Goal: Task Accomplishment & Management: Complete application form

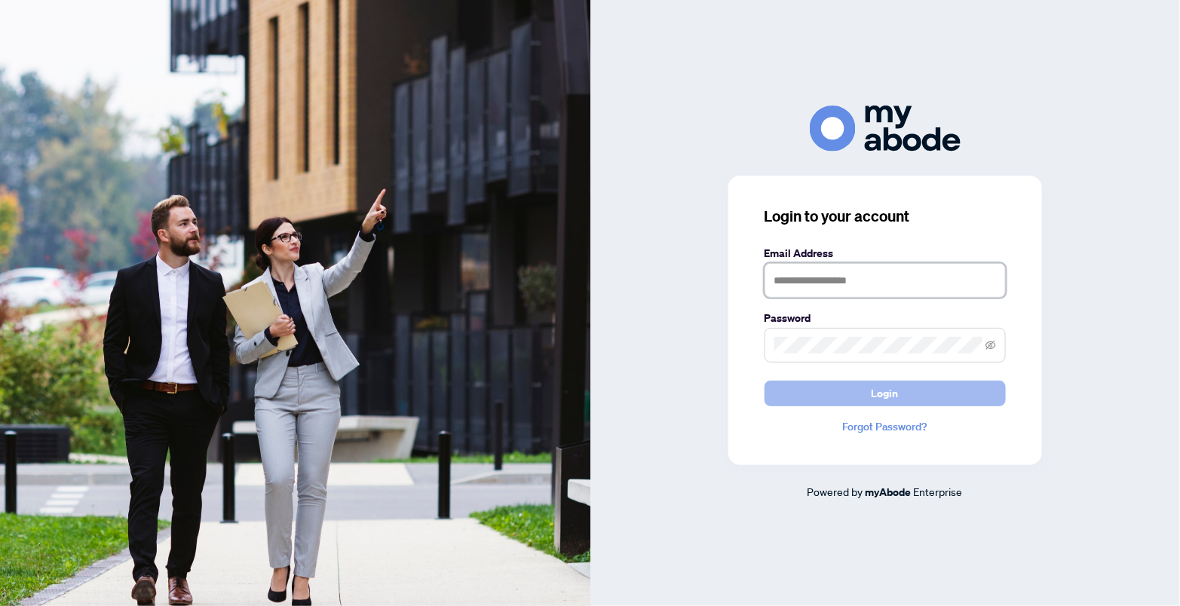
type input "**********"
click at [885, 391] on span "Login" at bounding box center [885, 394] width 27 height 24
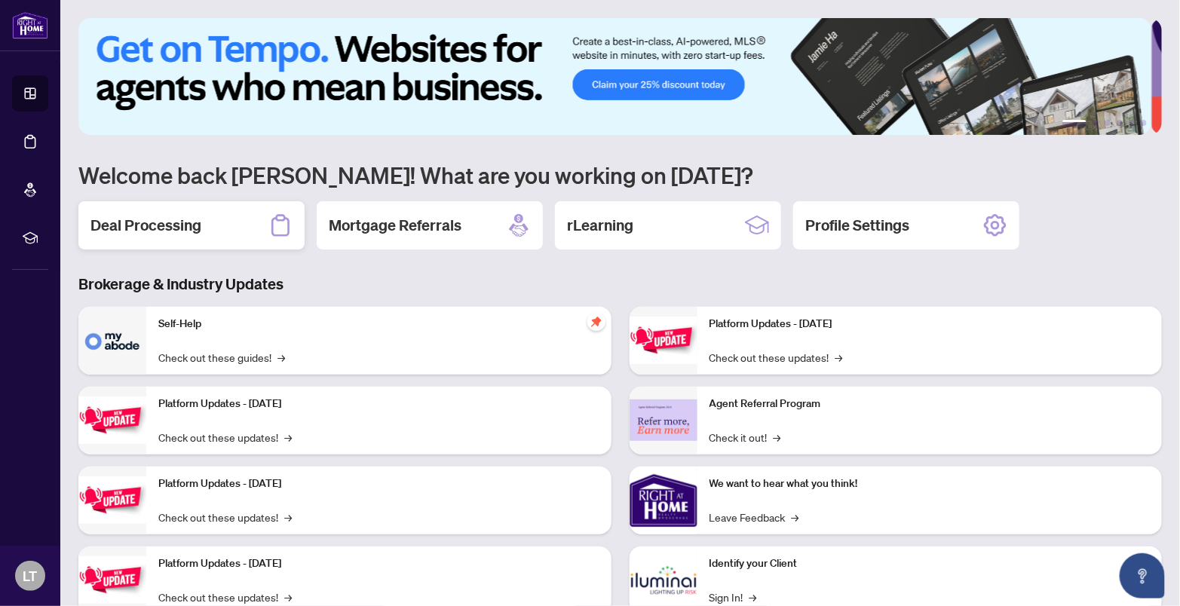
click at [160, 225] on h2 "Deal Processing" at bounding box center [146, 225] width 111 height 21
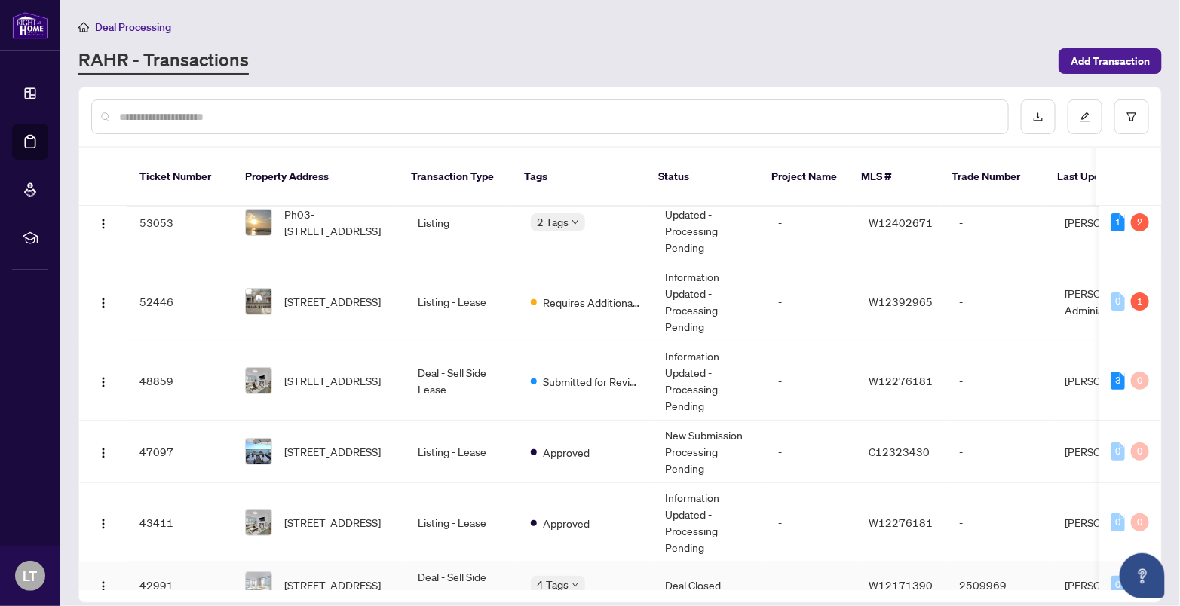
scroll to position [54, 0]
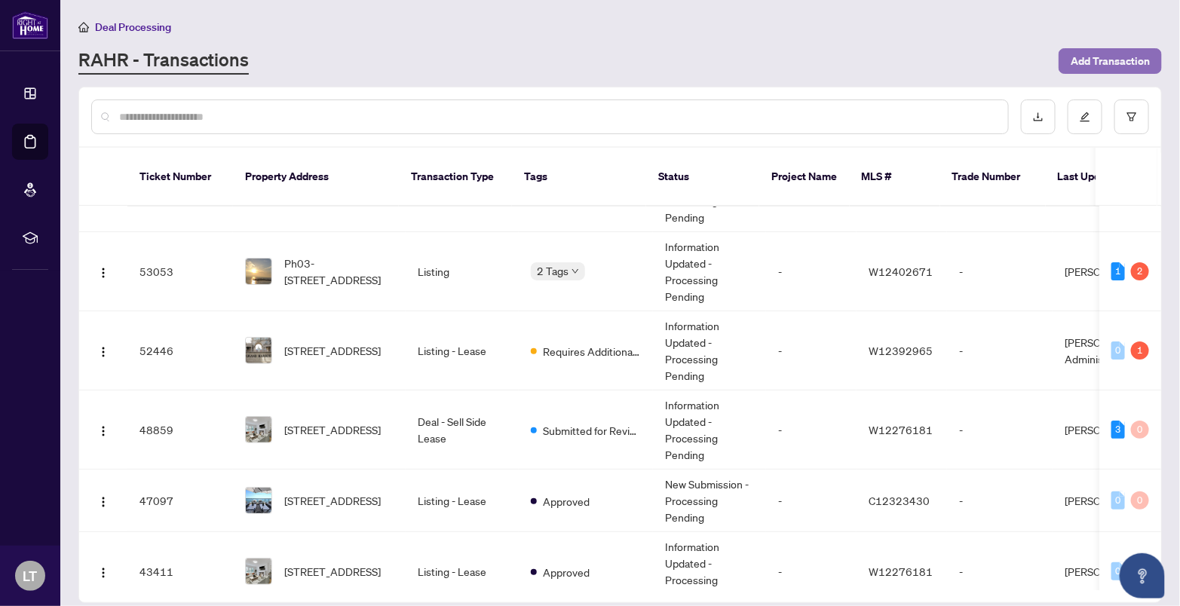
click at [1115, 59] on span "Add Transaction" at bounding box center [1110, 61] width 79 height 24
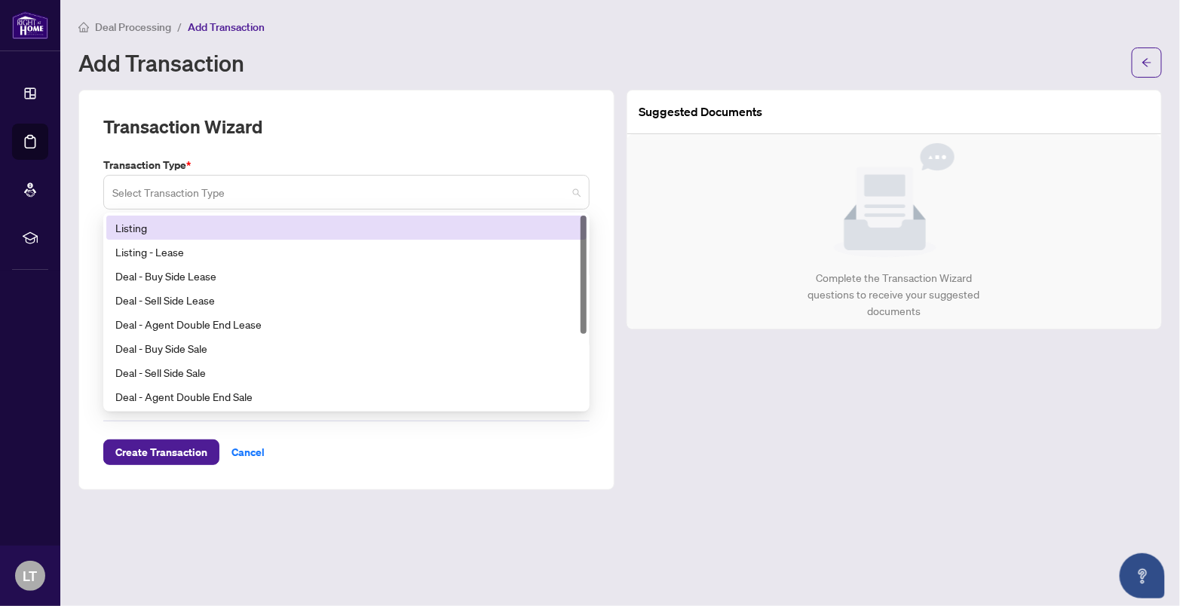
click at [579, 195] on span at bounding box center [346, 192] width 468 height 29
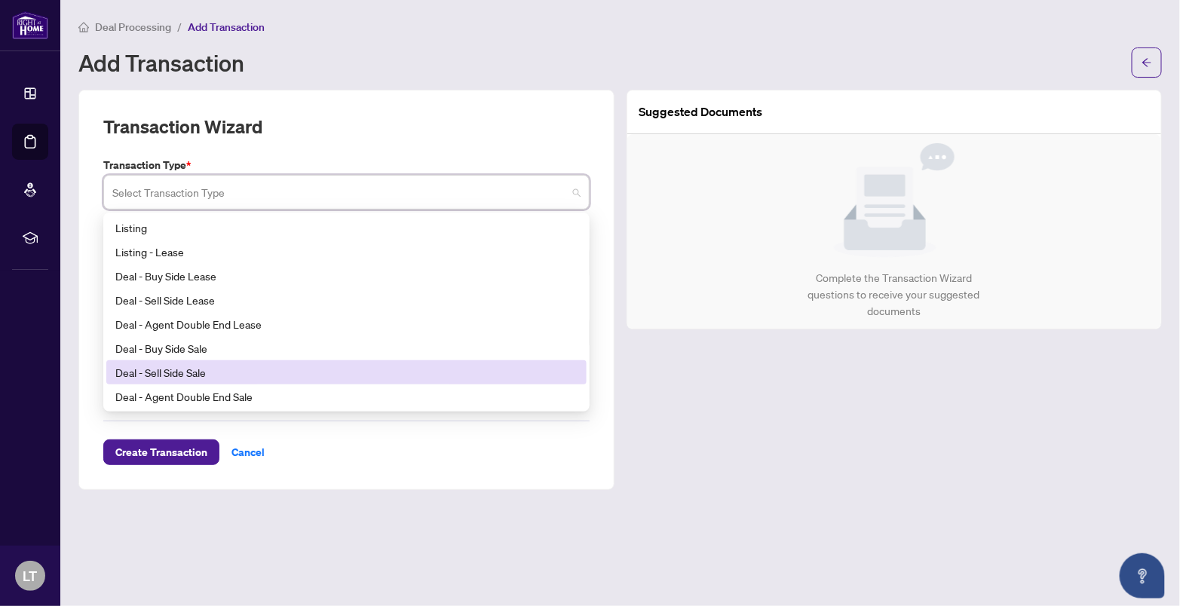
drag, startPoint x: 205, startPoint y: 301, endPoint x: 169, endPoint y: 372, distance: 79.6
click at [169, 372] on div "Listing Listing - Lease Deal - Buy Side Lease Deal - Sell Side Lease Deal - Age…" at bounding box center [346, 336] width 480 height 241
click at [169, 372] on div "Deal - Sell Side Sale" at bounding box center [346, 372] width 462 height 17
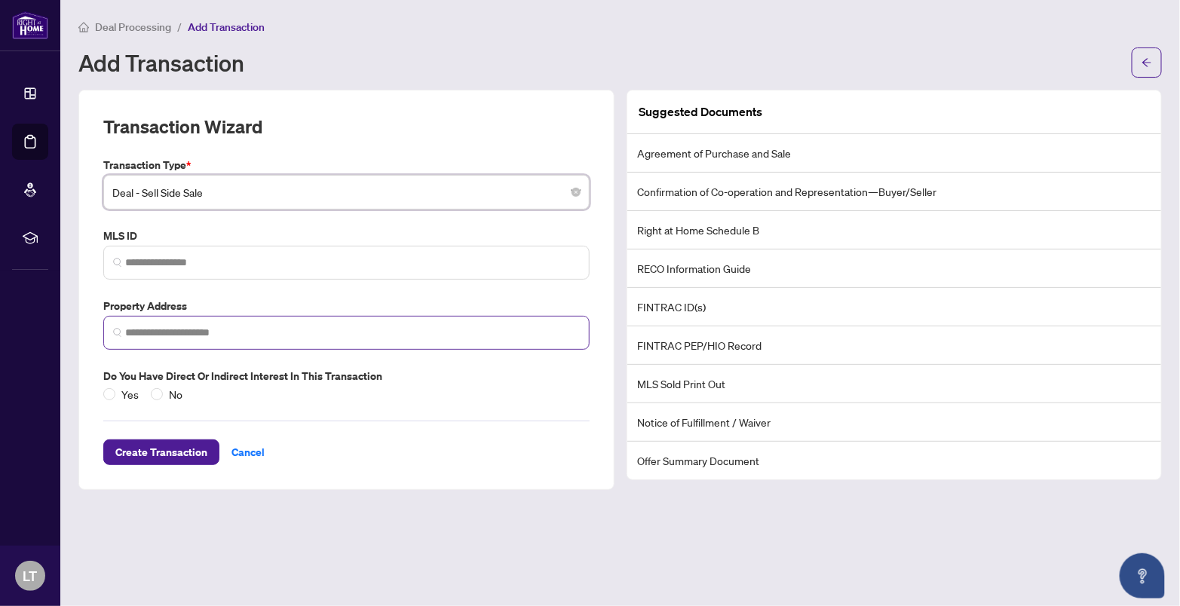
click at [124, 330] on span at bounding box center [346, 333] width 486 height 34
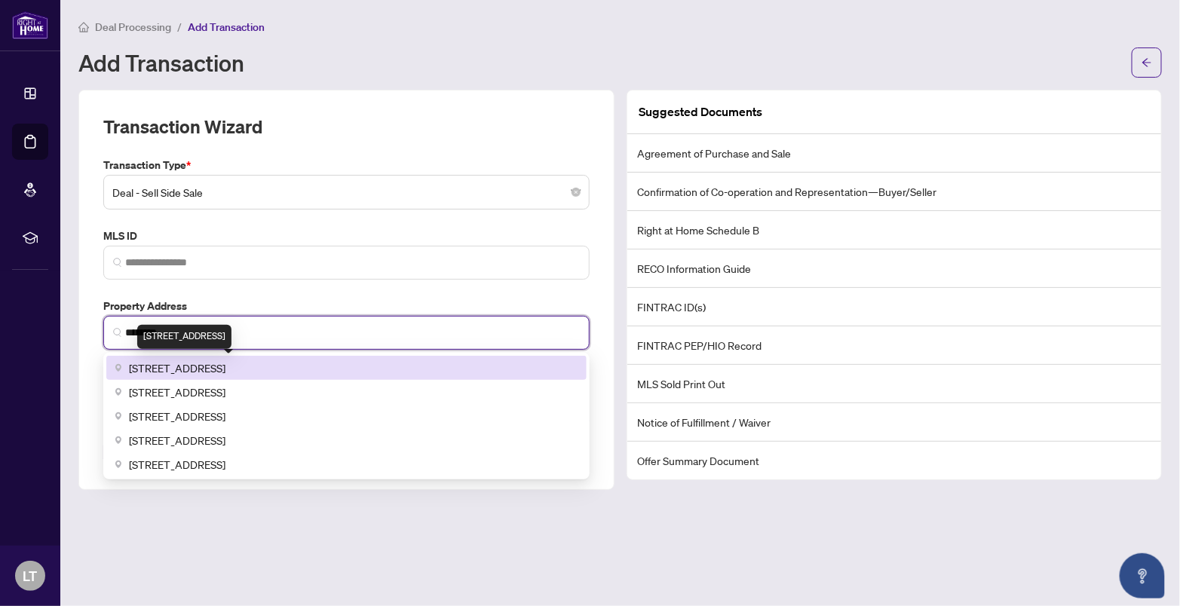
click at [226, 370] on span "1 Palace Pier Court, Etobicoke, ON, Canada" at bounding box center [177, 368] width 97 height 17
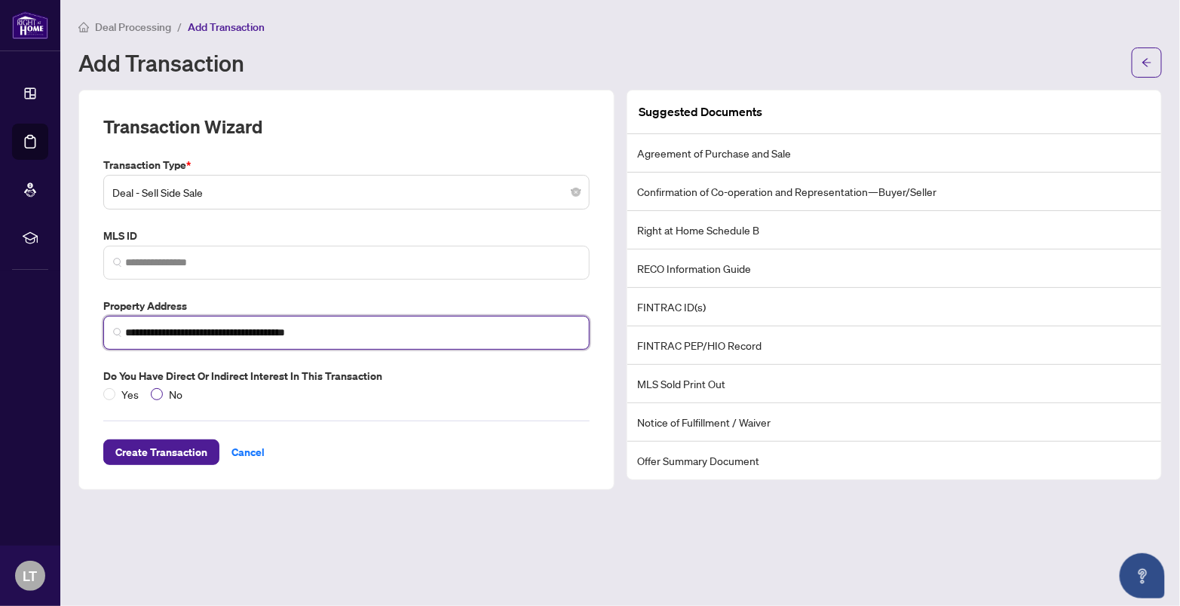
type input "**********"
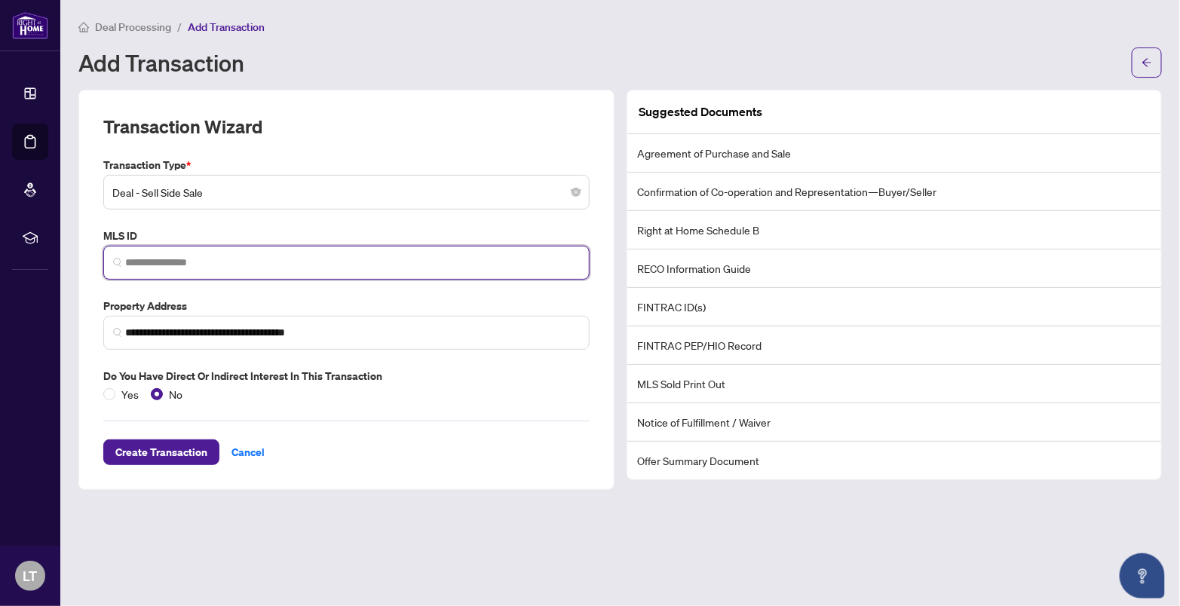
click at [215, 265] on input "search" at bounding box center [352, 263] width 455 height 16
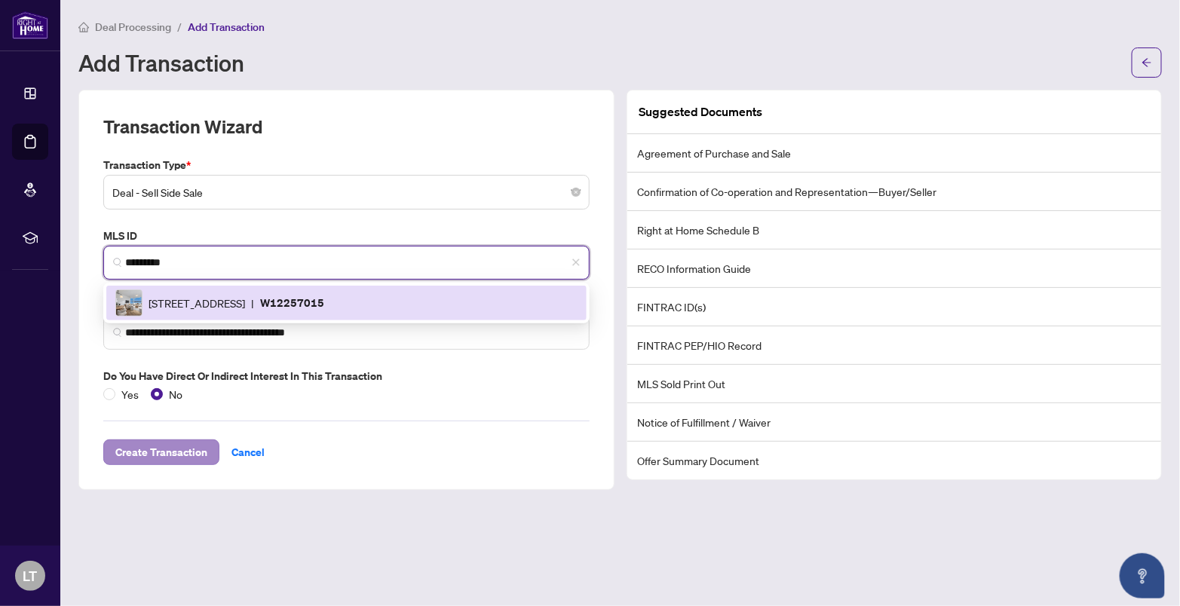
type input "*********"
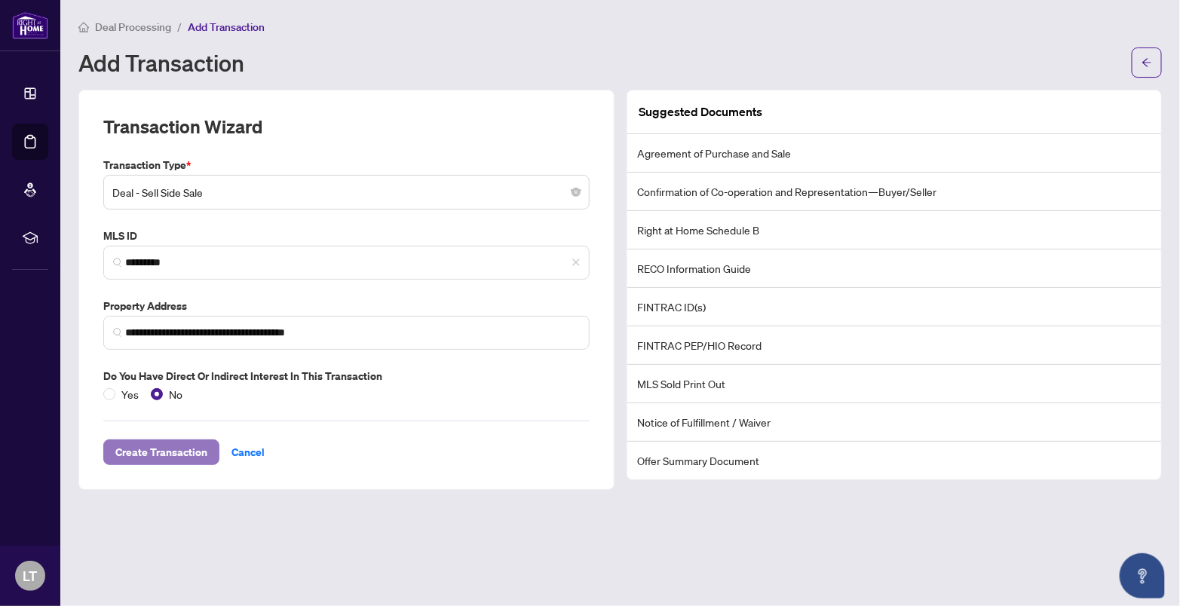
click at [173, 450] on span "Create Transaction" at bounding box center [161, 452] width 92 height 24
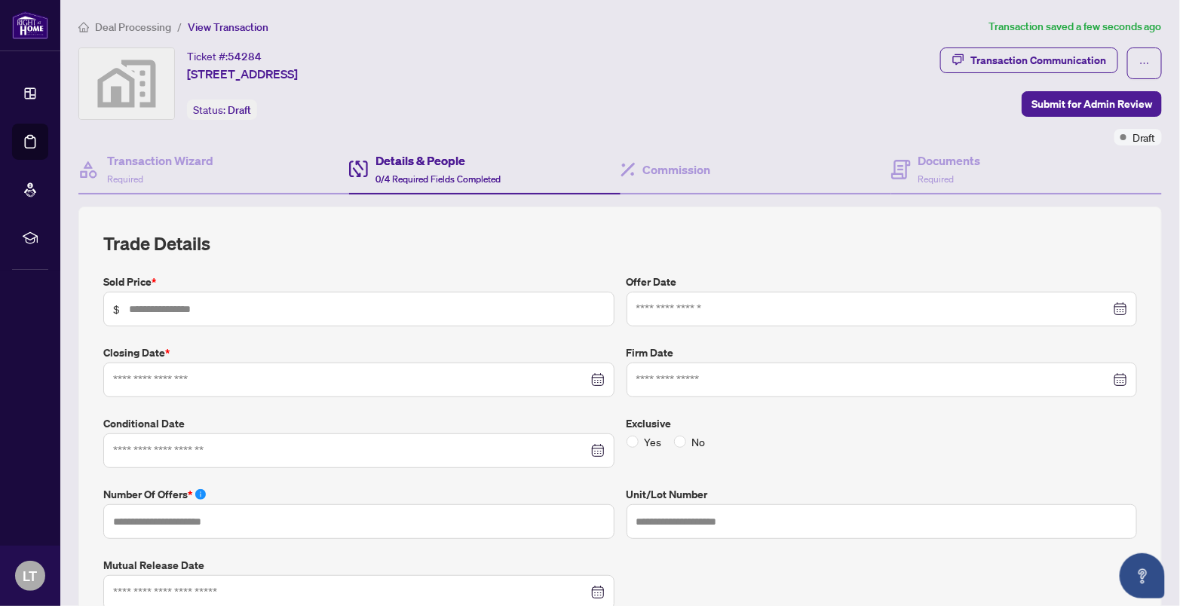
drag, startPoint x: 123, startPoint y: 300, endPoint x: 122, endPoint y: 308, distance: 7.6
click at [123, 302] on span "$" at bounding box center [358, 309] width 511 height 35
click at [124, 306] on span "$" at bounding box center [358, 309] width 511 height 35
type input "*******"
click at [658, 312] on input at bounding box center [874, 309] width 475 height 17
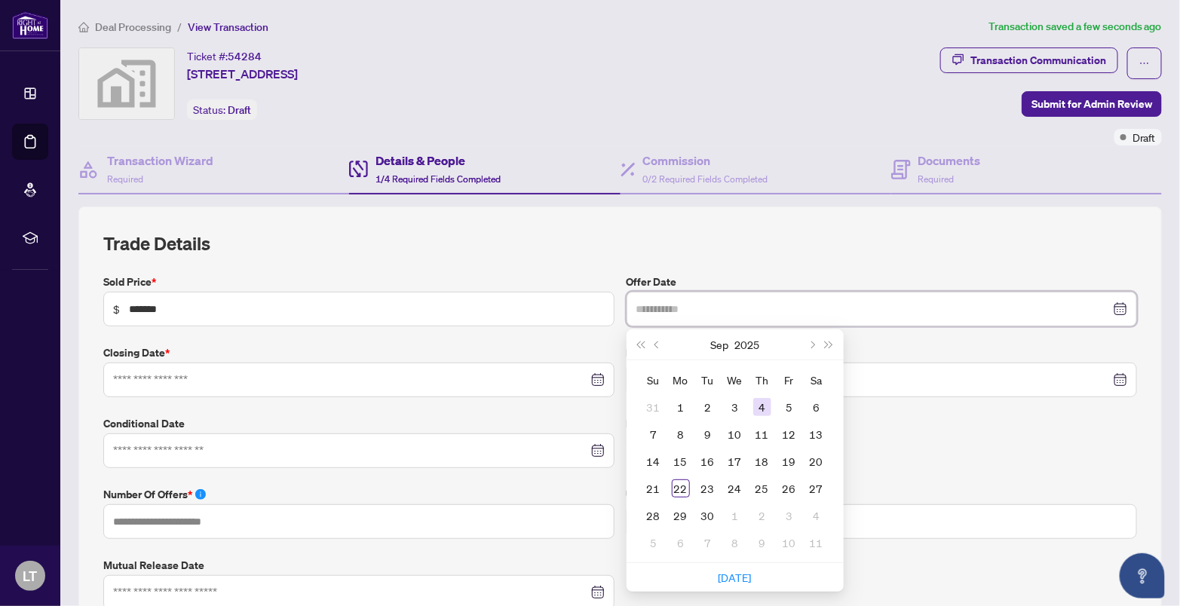
type input "**********"
click at [759, 405] on div "4" at bounding box center [762, 407] width 18 height 18
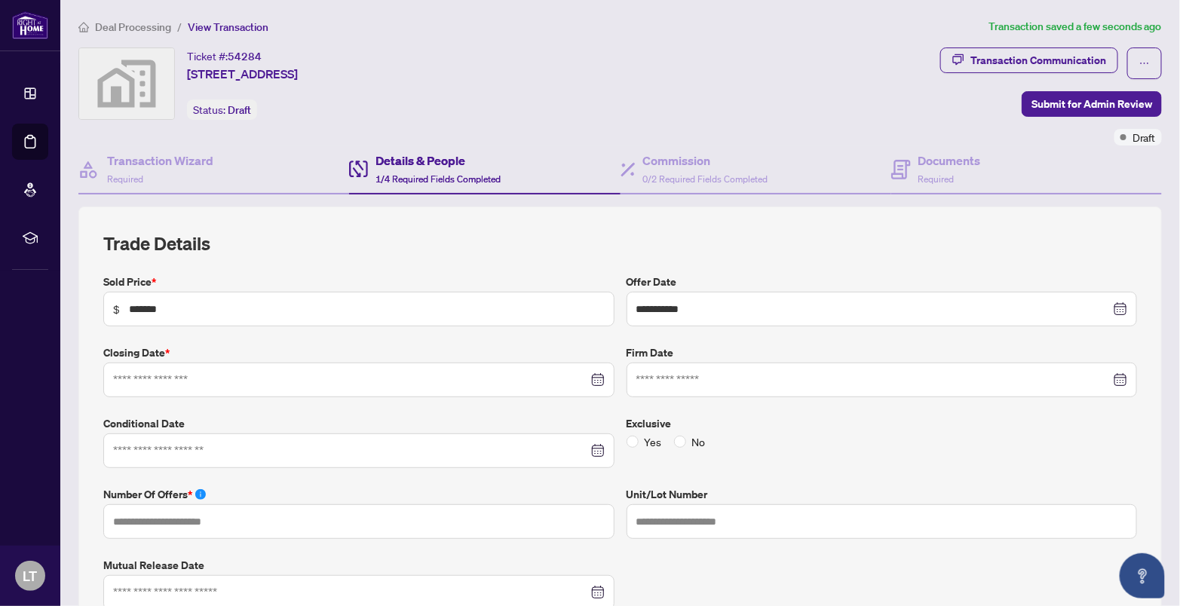
click at [595, 379] on div at bounding box center [359, 380] width 492 height 17
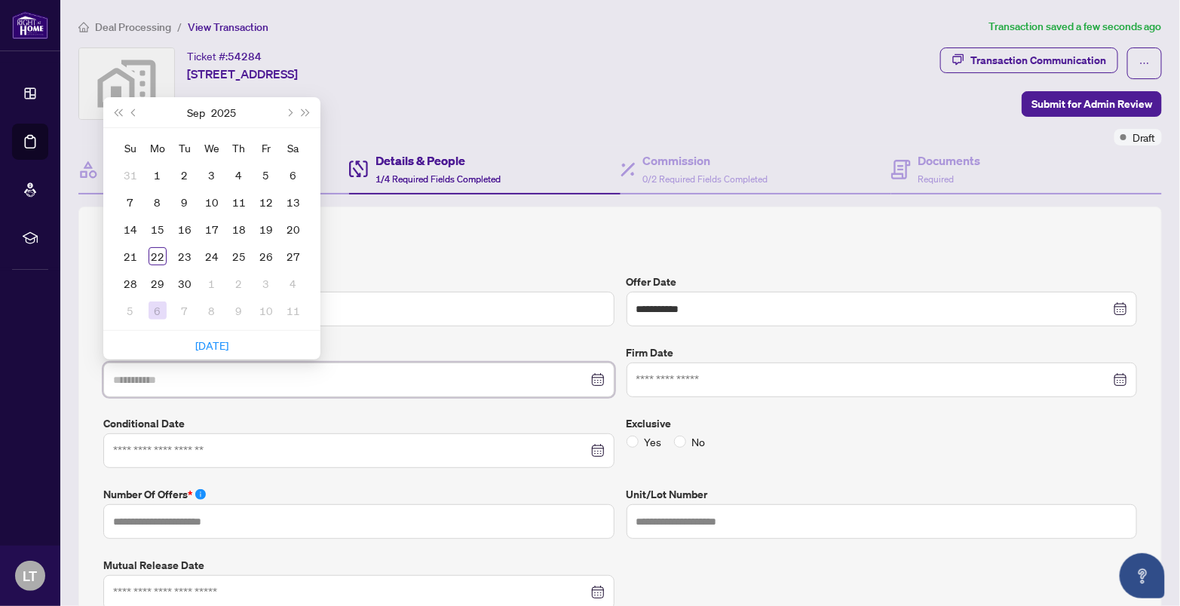
type input "**********"
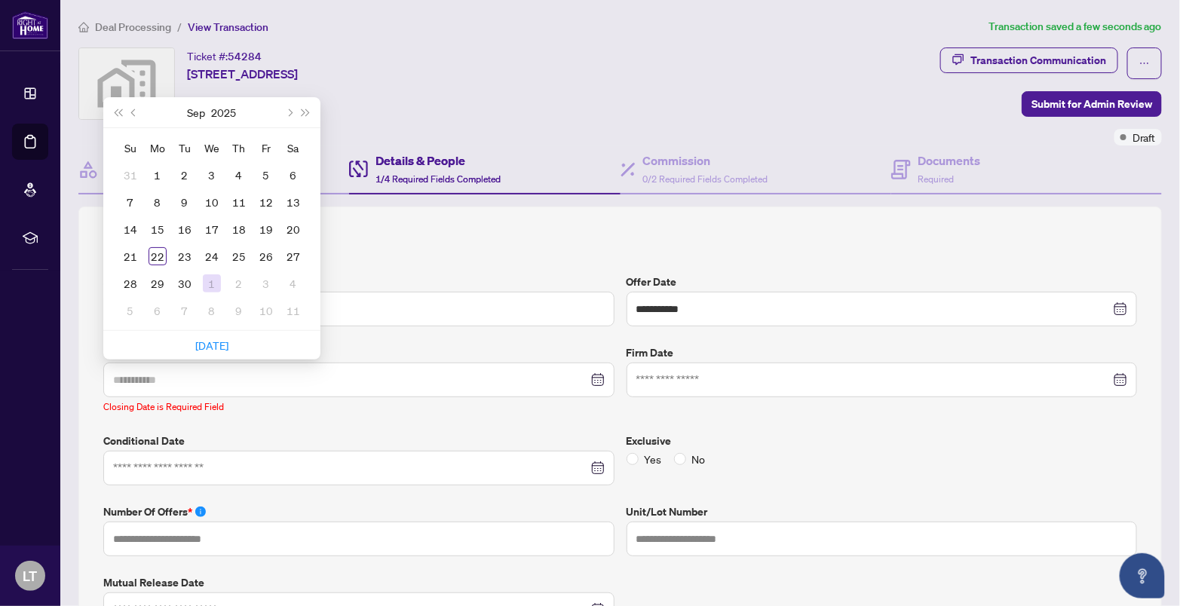
click at [213, 282] on div "1" at bounding box center [212, 284] width 18 height 18
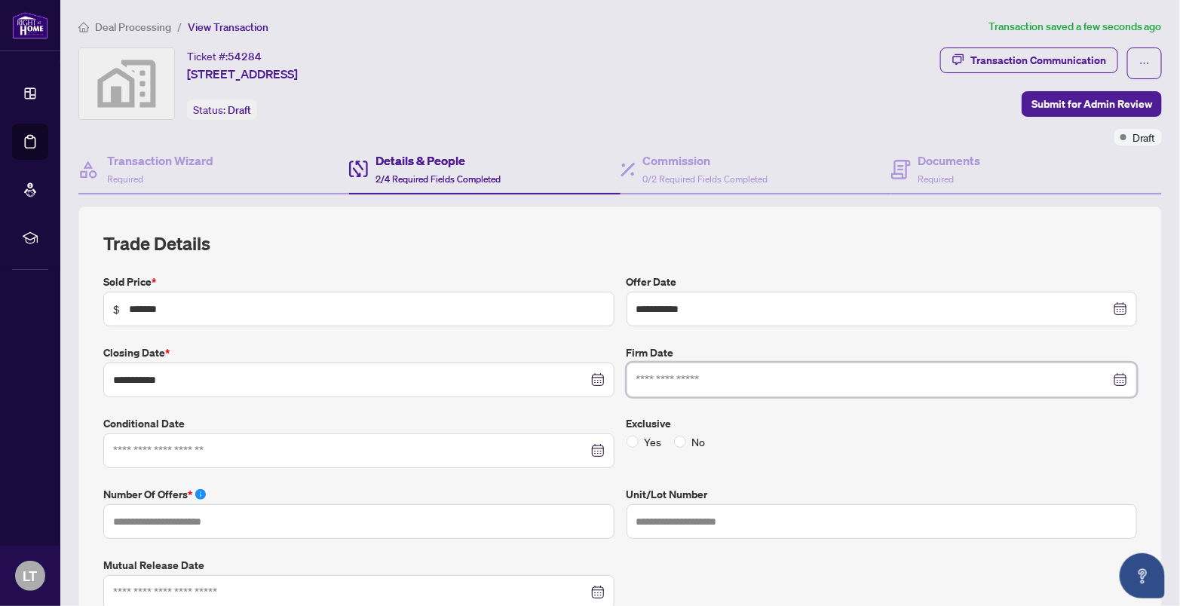
click at [651, 379] on input at bounding box center [874, 380] width 475 height 17
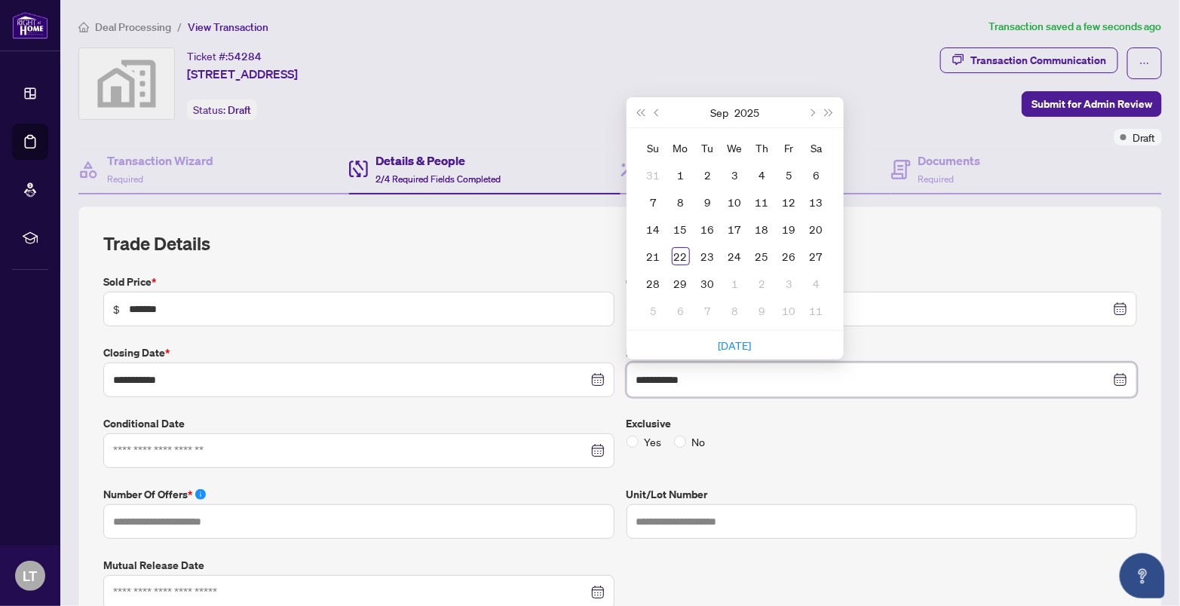
type input "**********"
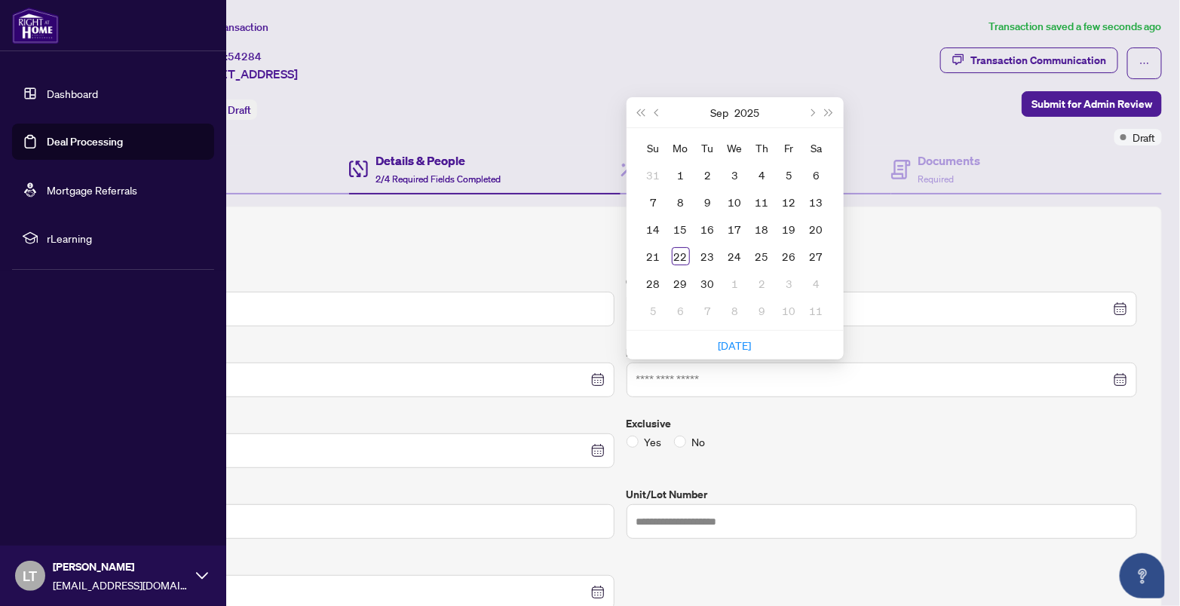
click at [41, 31] on img at bounding box center [35, 26] width 47 height 36
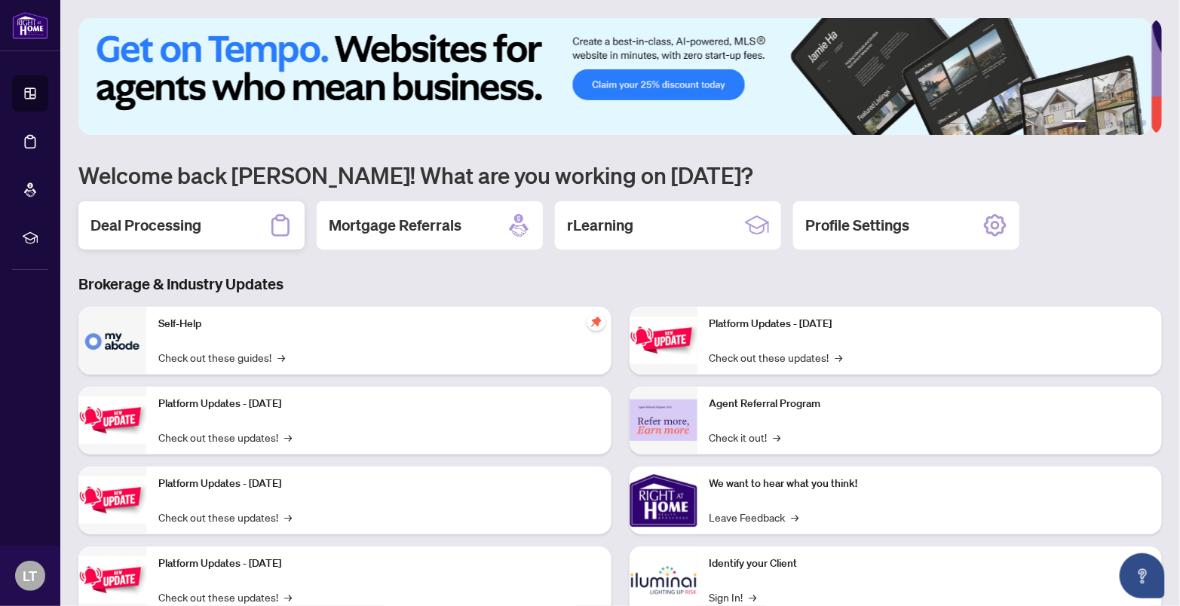
click at [197, 223] on h2 "Deal Processing" at bounding box center [146, 225] width 111 height 21
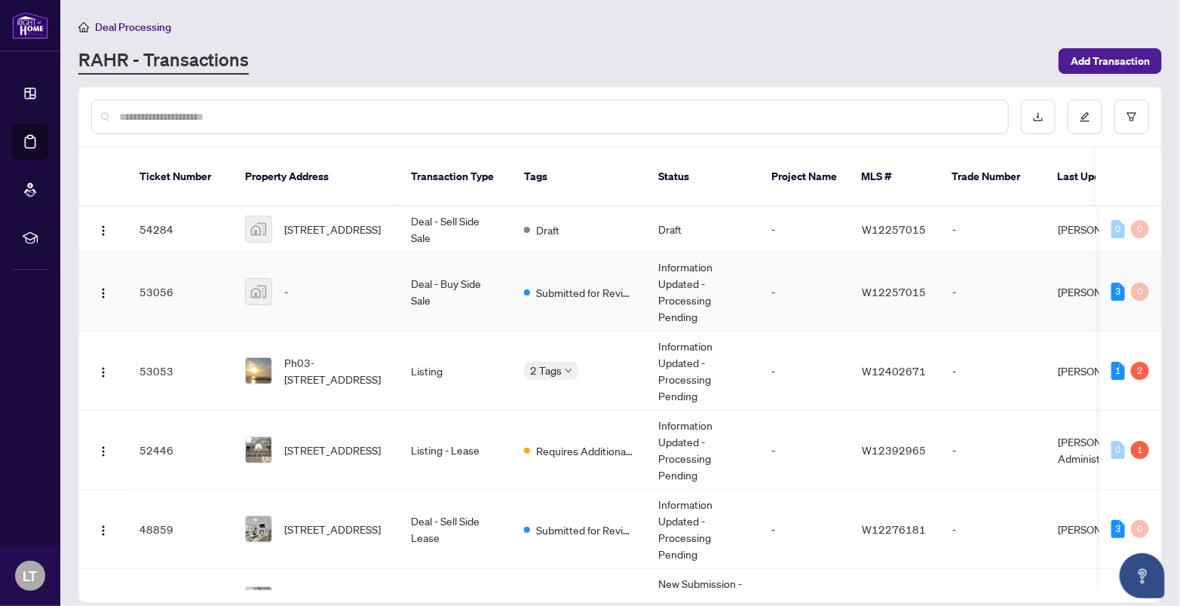
click at [440, 269] on td "Deal - Buy Side Sale" at bounding box center [455, 292] width 113 height 79
click at [262, 279] on img at bounding box center [259, 292] width 26 height 26
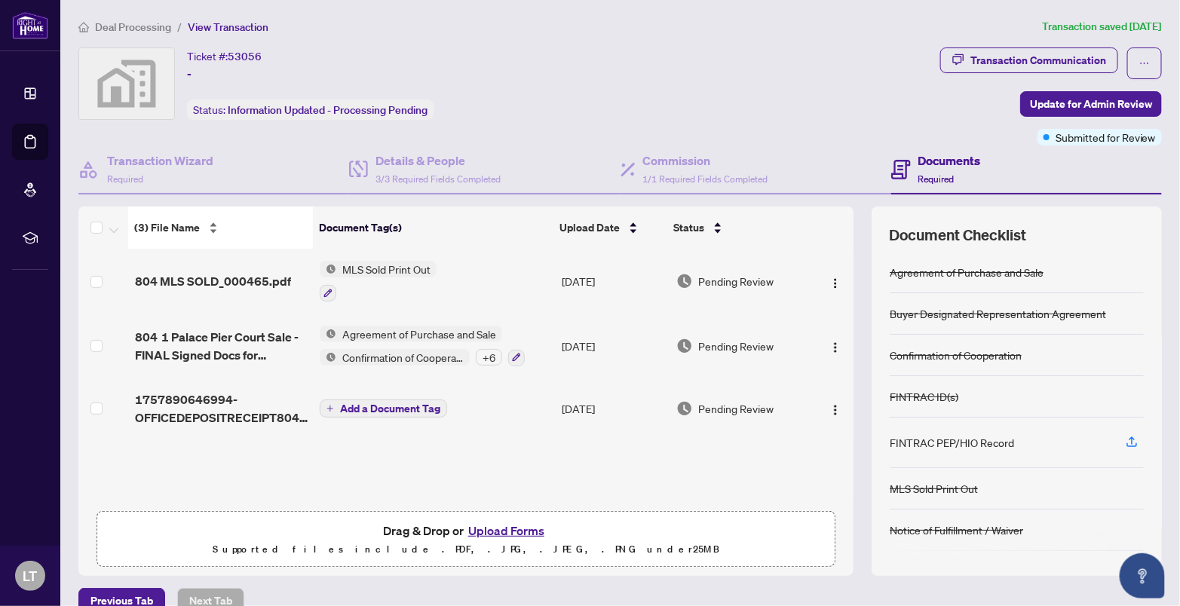
click at [212, 232] on div "(3) File Name" at bounding box center [220, 227] width 172 height 17
click at [213, 223] on div "(3) File Name" at bounding box center [220, 227] width 172 height 17
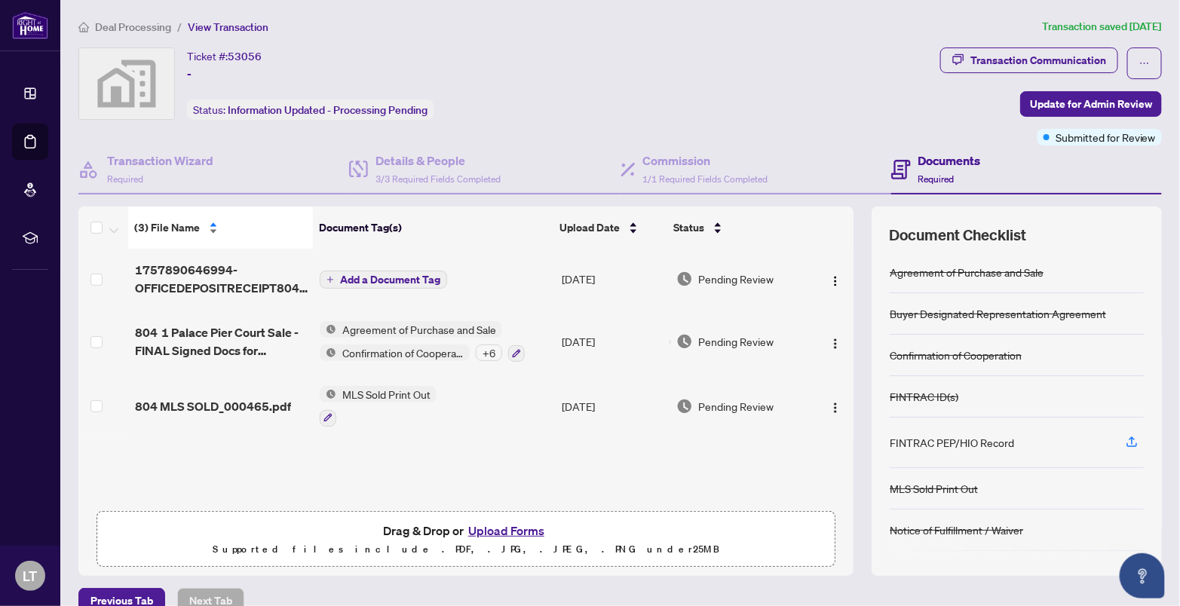
click at [211, 220] on div "(3) File Name" at bounding box center [220, 227] width 172 height 17
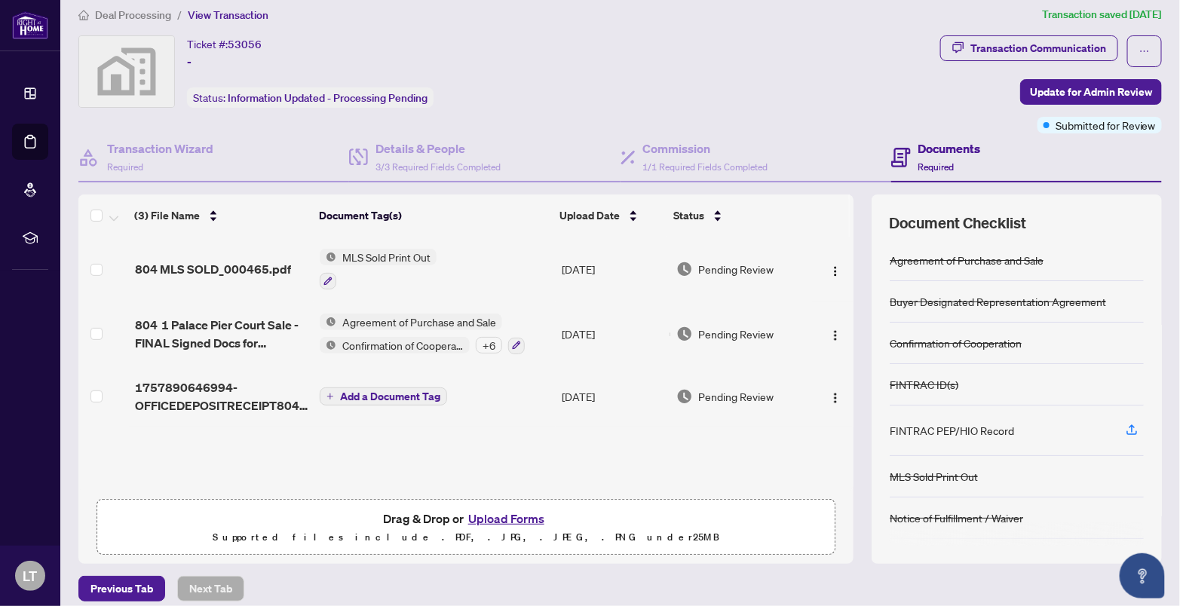
scroll to position [23, 0]
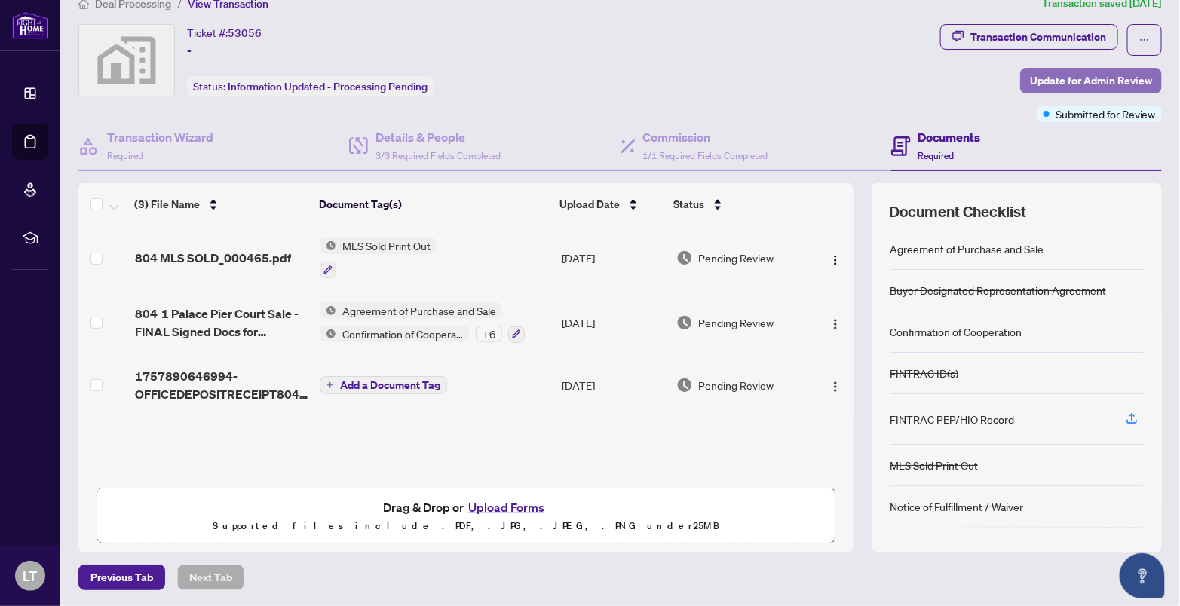
click at [1070, 78] on span "Update for Admin Review" at bounding box center [1091, 81] width 122 height 24
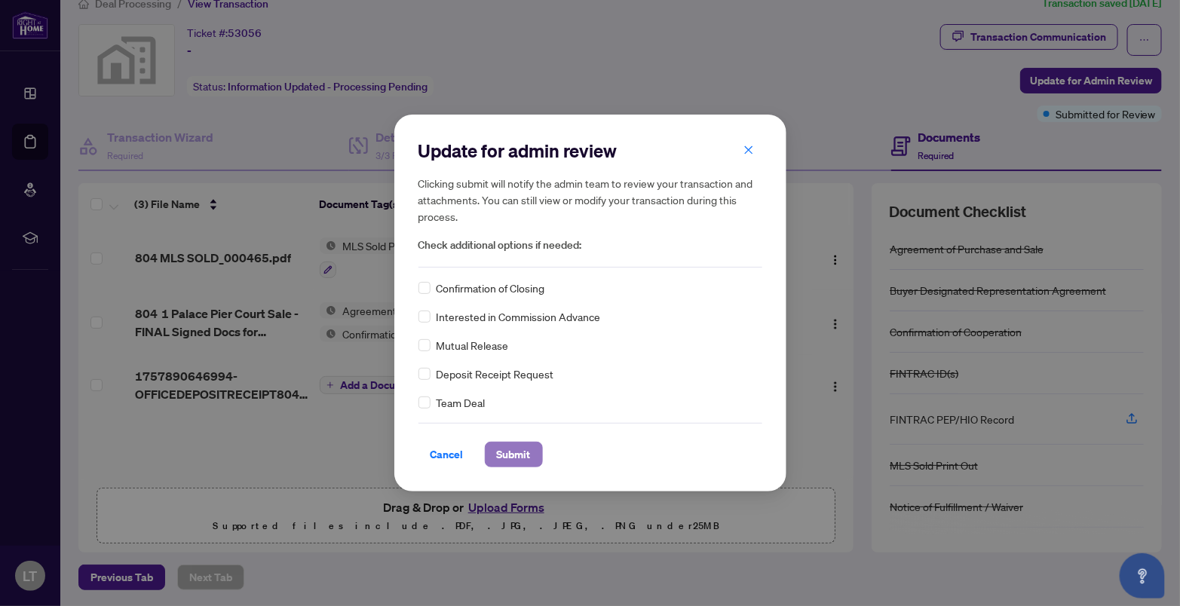
click at [510, 454] on span "Submit" at bounding box center [514, 455] width 34 height 24
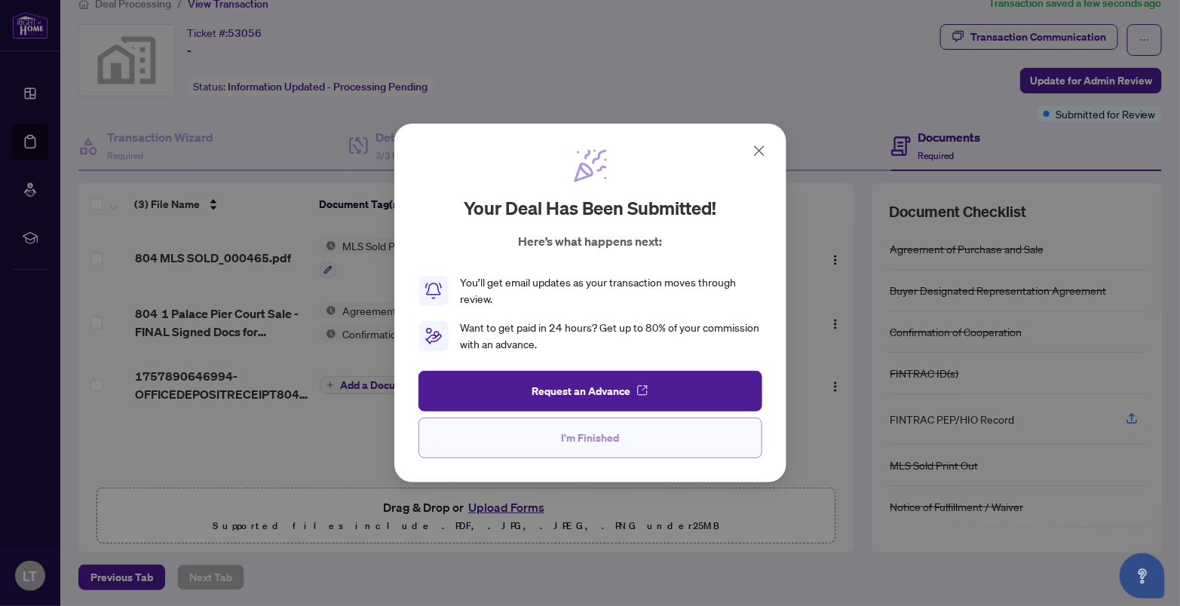
click at [594, 434] on span "I'm Finished" at bounding box center [590, 438] width 58 height 24
